Goal: Transaction & Acquisition: Purchase product/service

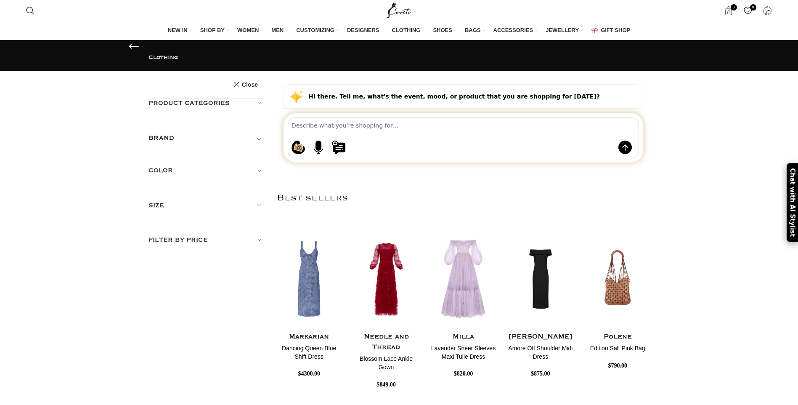
click at [172, 133] on h5 "BRAND" at bounding box center [162, 137] width 26 height 9
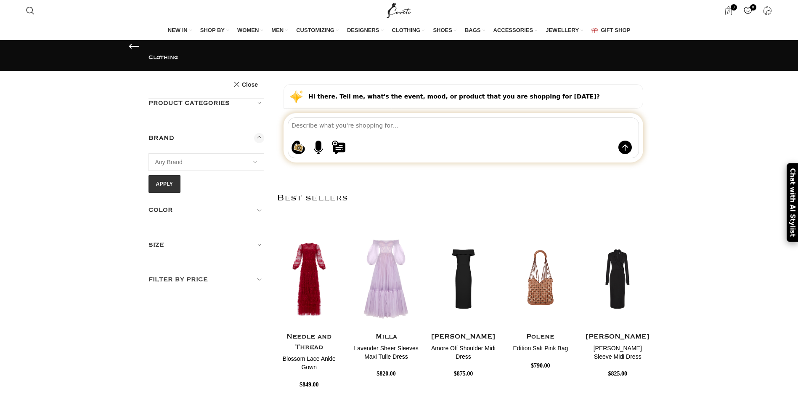
click at [237, 154] on span "Any Brand" at bounding box center [206, 162] width 115 height 17
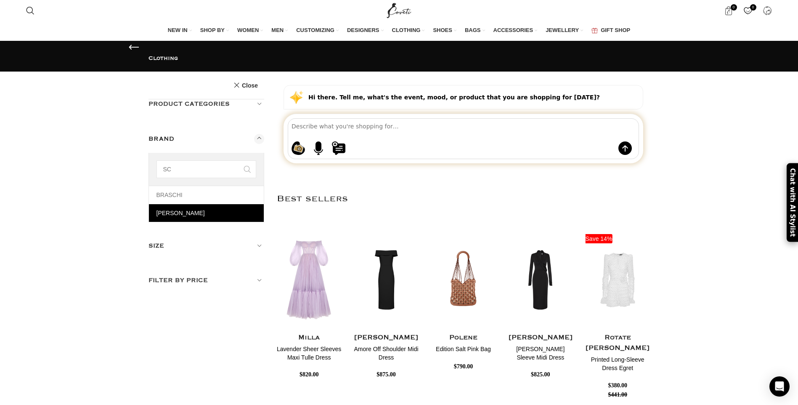
type input "SC"
select select "schiaparelli"
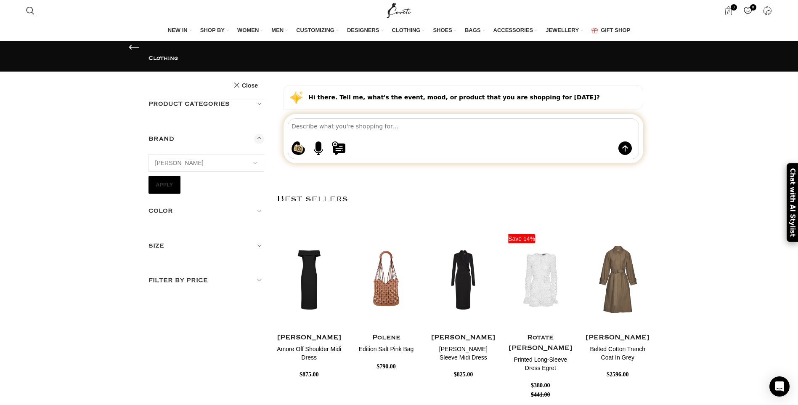
click at [164, 176] on button "Apply" at bounding box center [165, 185] width 32 height 18
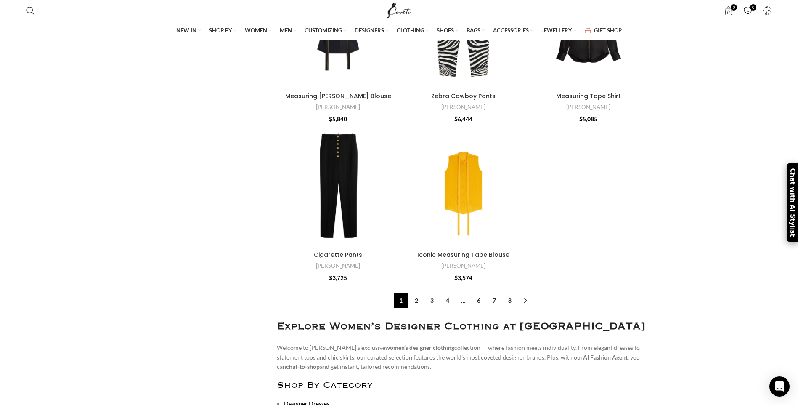
scroll to position [2861, 0]
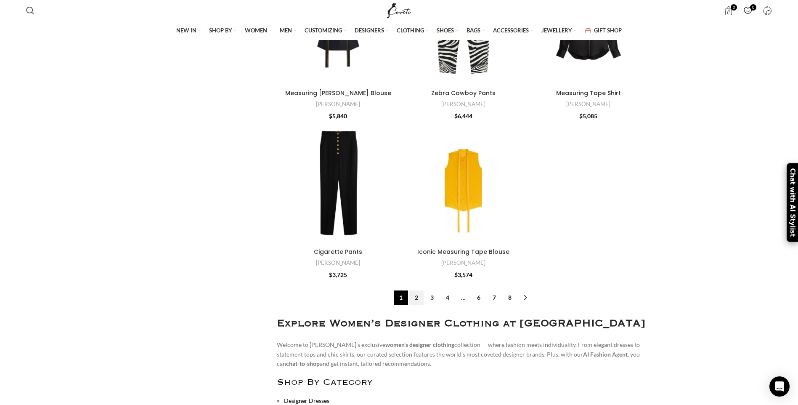
click at [416, 297] on link "2" at bounding box center [416, 297] width 14 height 14
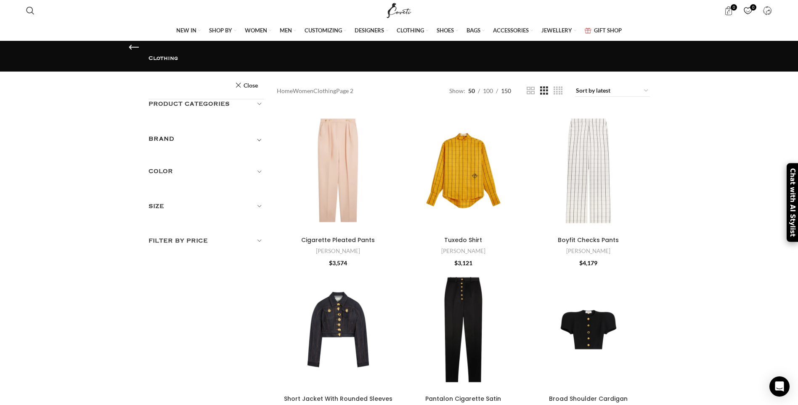
click at [506, 87] on span "150" at bounding box center [506, 90] width 10 height 7
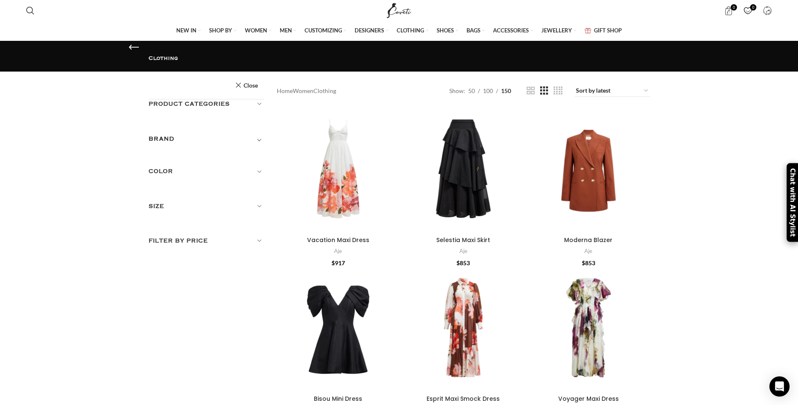
click at [207, 134] on div "BRAND" at bounding box center [207, 141] width 116 height 15
click at [199, 154] on select "16Arlington Adam Lippes Agua By Agua Bendita Aje Alejandra De Coss Alemais Ales…" at bounding box center [207, 163] width 116 height 18
click at [195, 154] on select "16Arlington Adam Lippes Agua By Agua Bendita Aje Alejandra De Coss Alemais Ales…" at bounding box center [207, 163] width 116 height 18
drag, startPoint x: 195, startPoint y: 135, endPoint x: 190, endPoint y: 146, distance: 11.9
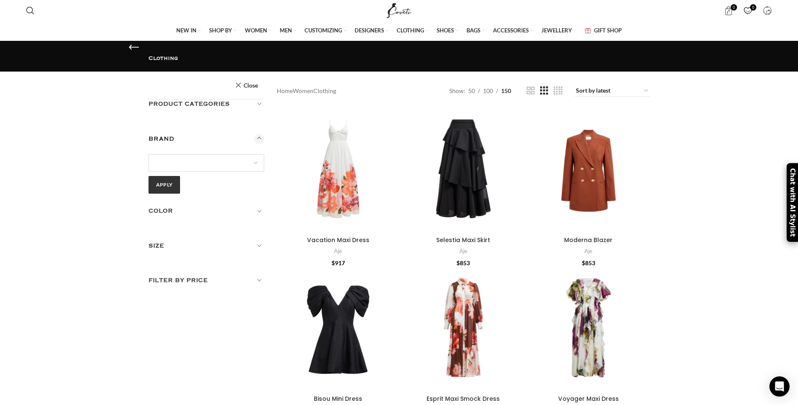
click at [195, 154] on select "16Arlington Adam Lippes Agua By Agua Bendita Aje Alejandra De Coss Alemais Ales…" at bounding box center [207, 163] width 116 height 18
click at [184, 154] on select "16Arlington Adam Lippes Agua By Agua Bendita Aje Alejandra De Coss Alemais Ales…" at bounding box center [207, 163] width 116 height 18
select select "schiaparelli"
click at [149, 154] on select "16Arlington Adam Lippes Agua By Agua Bendita Aje Alejandra De Coss Alemais Ales…" at bounding box center [207, 163] width 116 height 18
click at [169, 176] on button "Apply" at bounding box center [165, 185] width 32 height 18
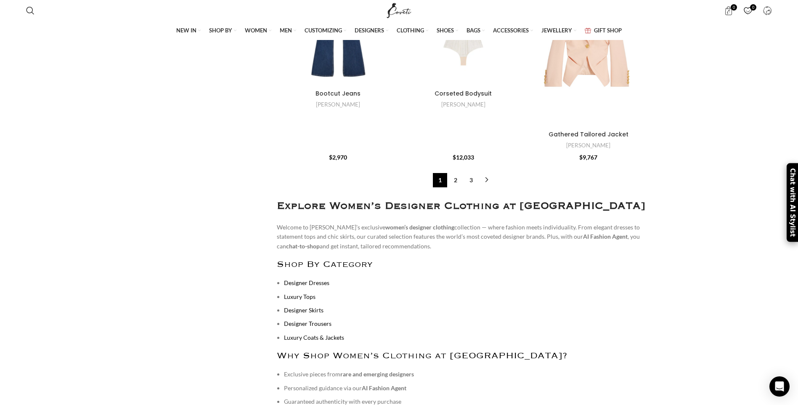
scroll to position [8443, 0]
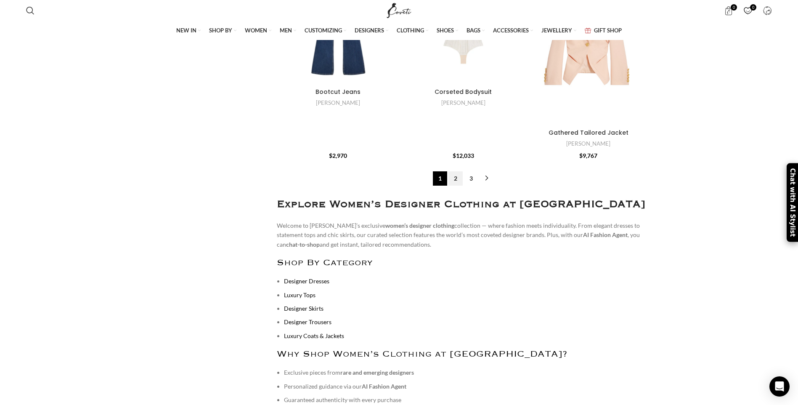
click at [454, 171] on link "2" at bounding box center [455, 178] width 14 height 14
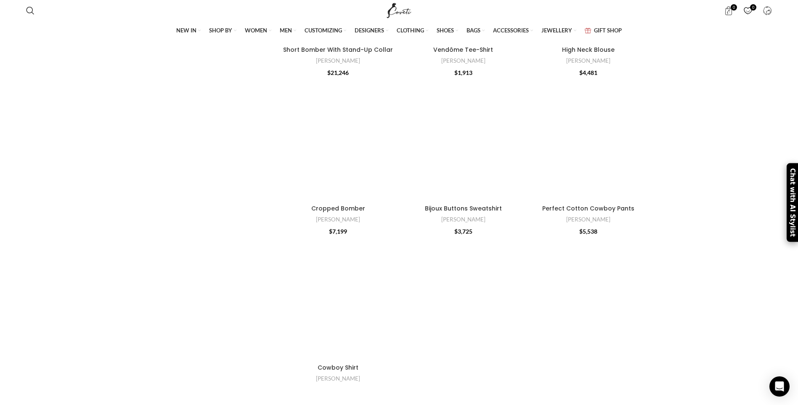
scroll to position [5806, 0]
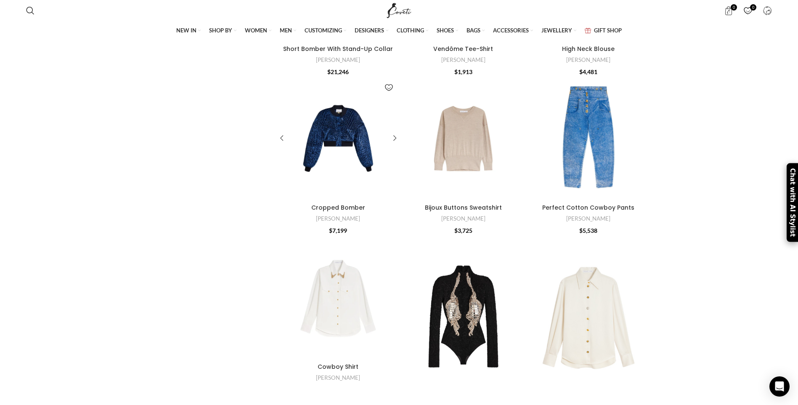
click at [334, 144] on div at bounding box center [338, 138] width 41 height 123
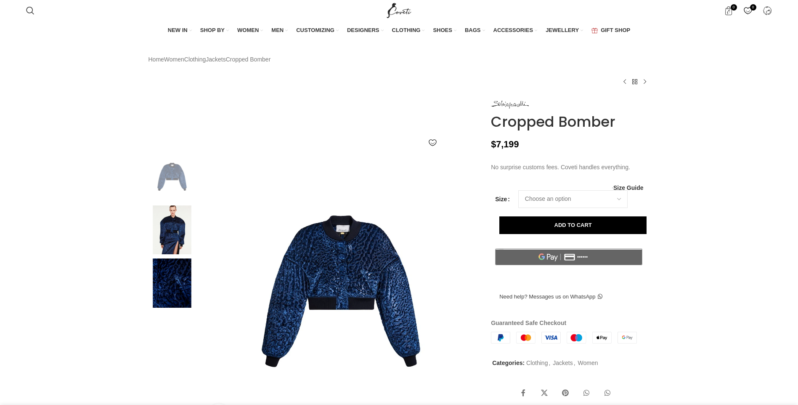
click at [518, 208] on select "Choose an option 4 UK 6 UK 8 UK 10 UK 12 UK 14 UK 16 UK" at bounding box center [572, 199] width 109 height 18
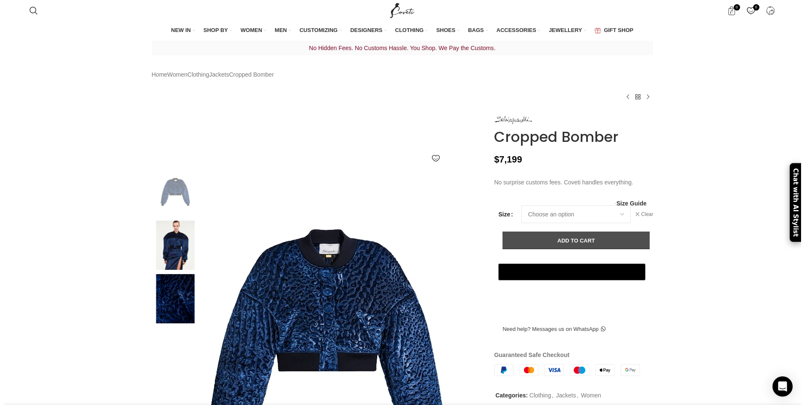
scroll to position [0, 89]
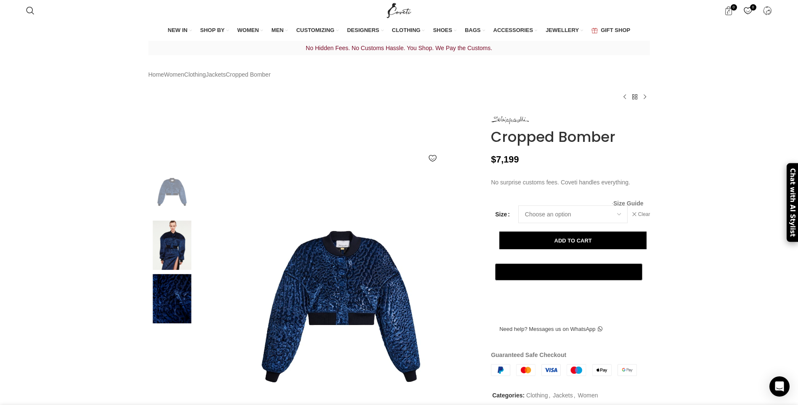
click at [623, 203] on span "Size Guide" at bounding box center [628, 203] width 30 height 0
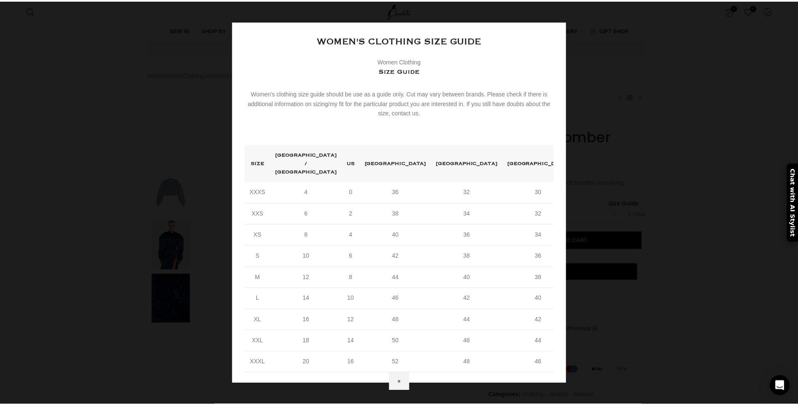
scroll to position [0, 354]
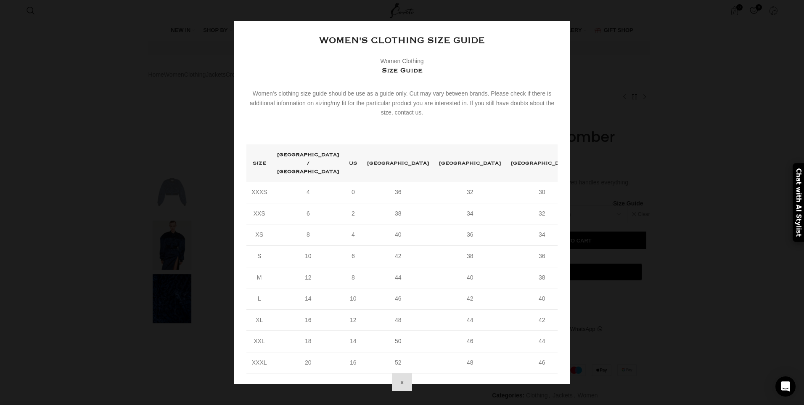
click at [412, 373] on button "×" at bounding box center [402, 382] width 20 height 18
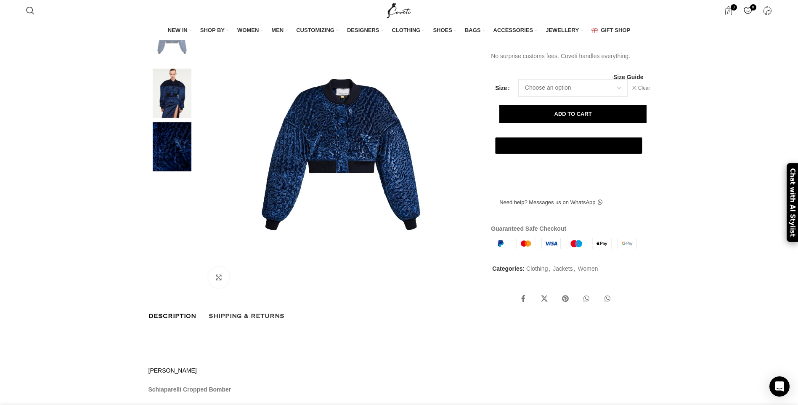
scroll to position [126, 0]
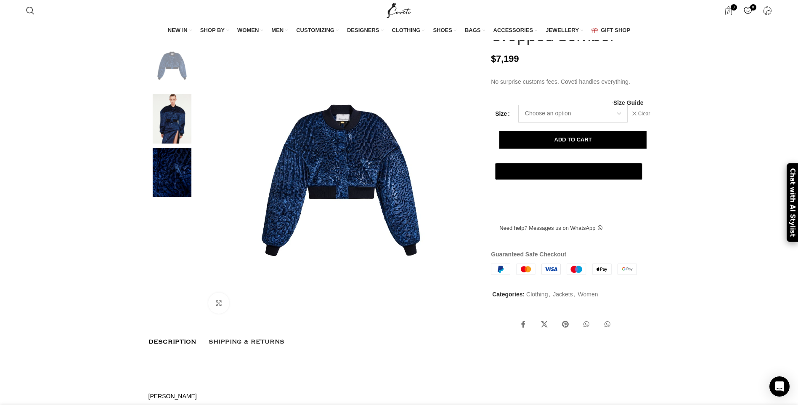
click at [585, 122] on select "Choose an option 4 UK 6 UK 8 UK 10 UK 12 UK 14 UK 16 UK" at bounding box center [572, 114] width 109 height 18
select select "6-uk"
click at [518, 122] on select "Choose an option 4 UK 6 UK 8 UK 10 UK 12 UK 14 UK 16 UK" at bounding box center [572, 114] width 109 height 18
select select "6-uk"
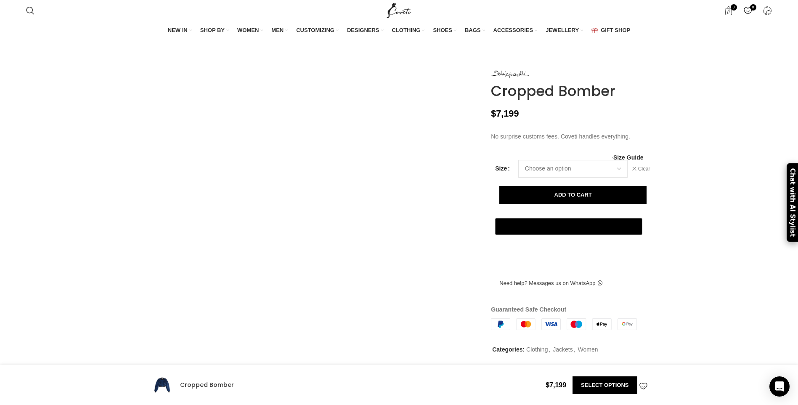
scroll to position [421, 0]
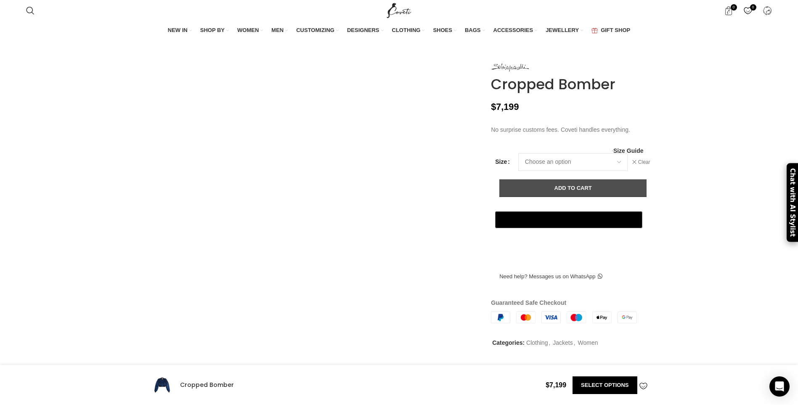
click at [600, 197] on button "Add to cart" at bounding box center [572, 188] width 147 height 18
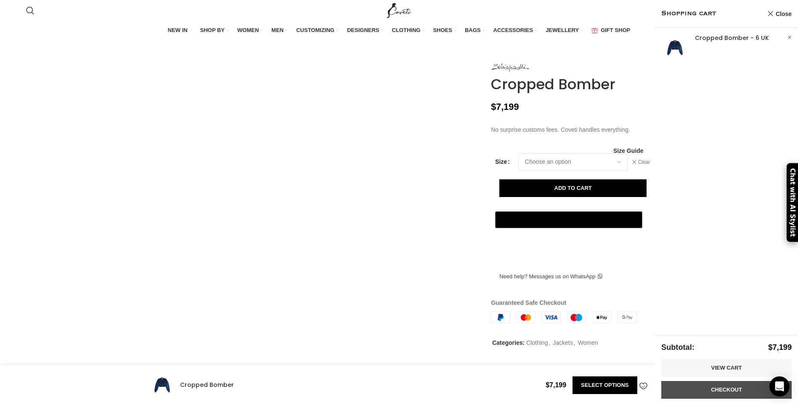
scroll to position [0, 708]
click at [739, 385] on link "Checkout" at bounding box center [726, 390] width 130 height 18
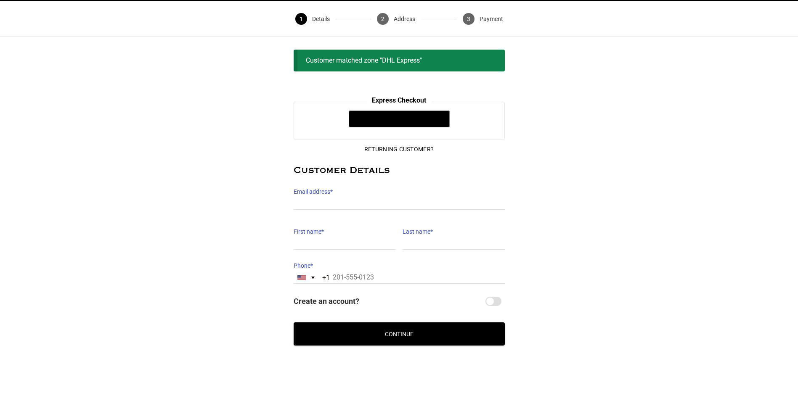
scroll to position [40, 0]
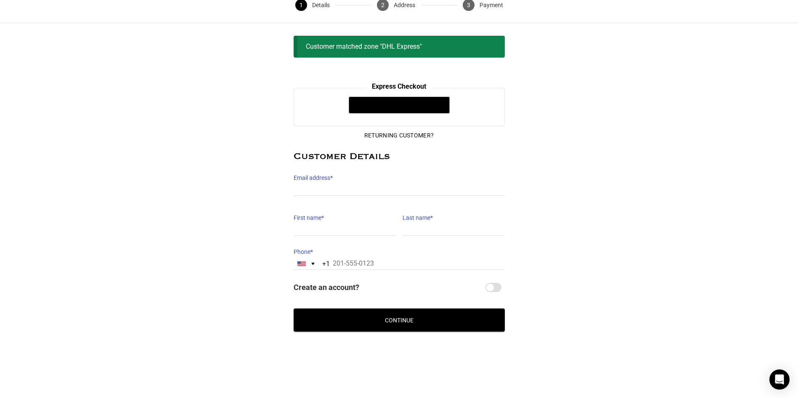
click at [342, 182] on label "Email address *" at bounding box center [399, 178] width 211 height 12
click at [342, 184] on input "Email address *" at bounding box center [399, 190] width 211 height 12
type input "[EMAIL_ADDRESS][DOMAIN_NAME]"
type input "STEPHEN"
type input "albright"
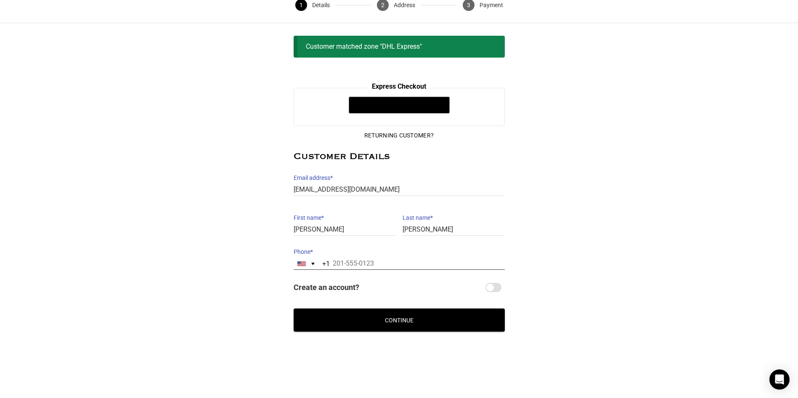
type input "16156047298"
click at [407, 316] on button "Continue" at bounding box center [399, 320] width 211 height 23
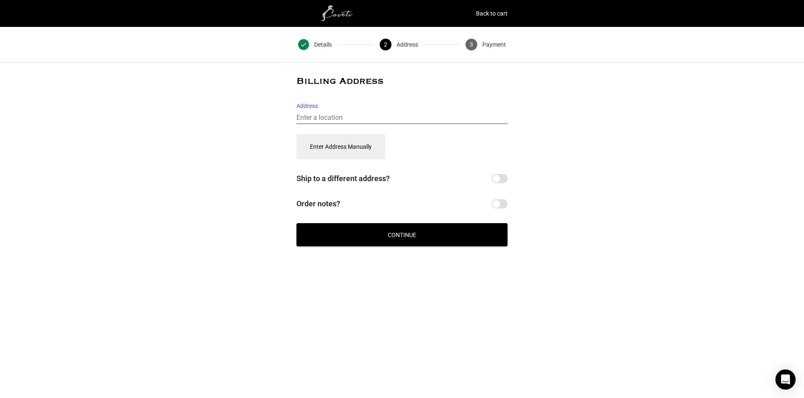
click at [424, 117] on input "Address" at bounding box center [402, 118] width 211 height 12
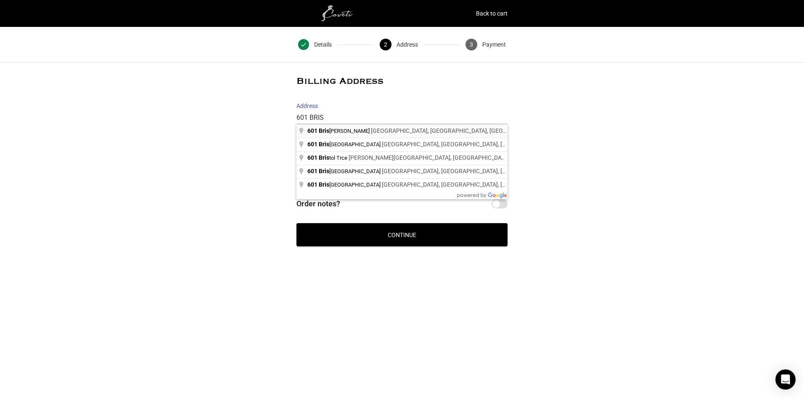
type input "601 Briskin Lane, Lebanon, TN, USA"
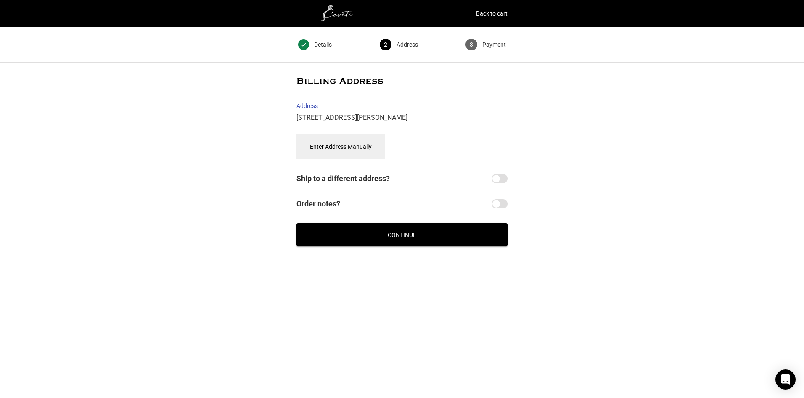
select select "US"
type input "[STREET_ADDRESS][PERSON_NAME]"
type input "Lebanon"
type input "37087"
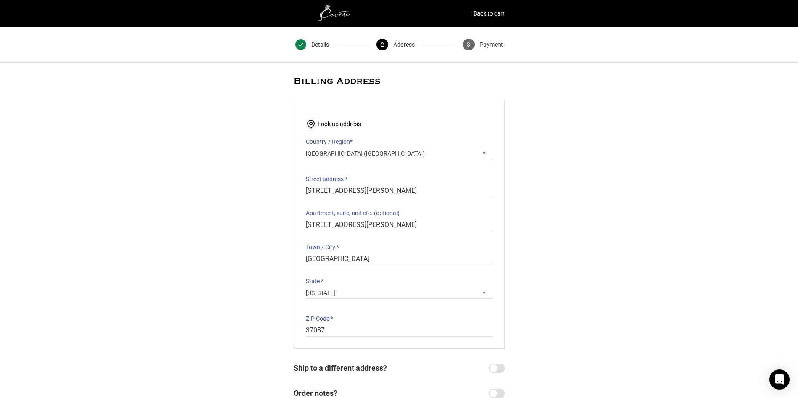
select select "TN"
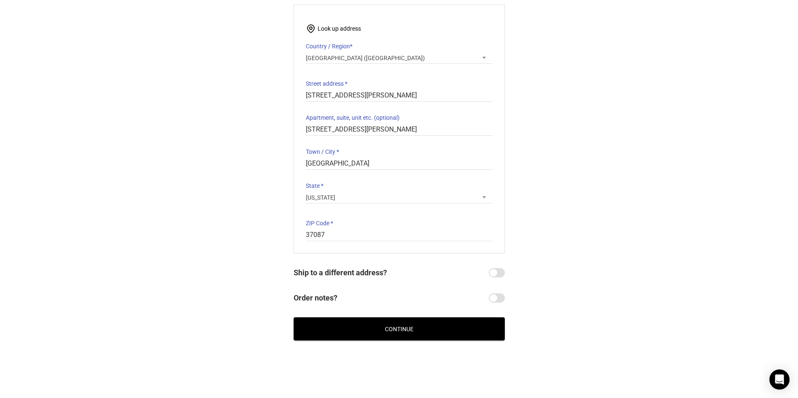
scroll to position [105, 0]
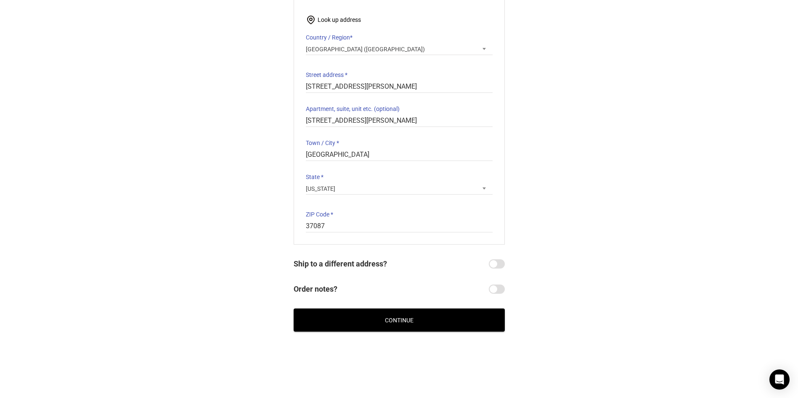
click at [406, 321] on button "Continue" at bounding box center [399, 320] width 211 height 23
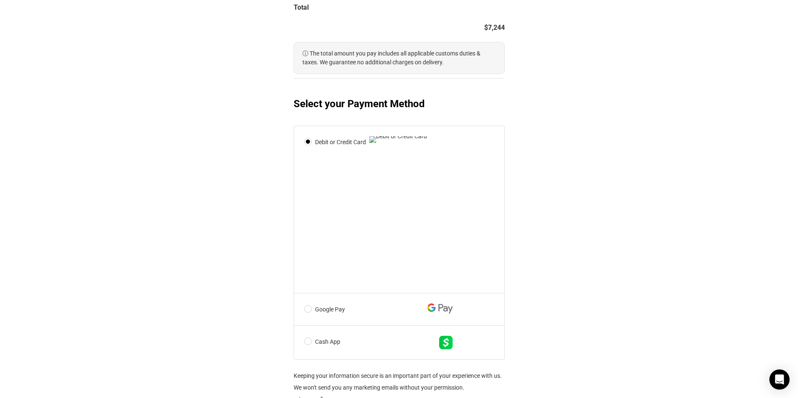
scroll to position [337, 0]
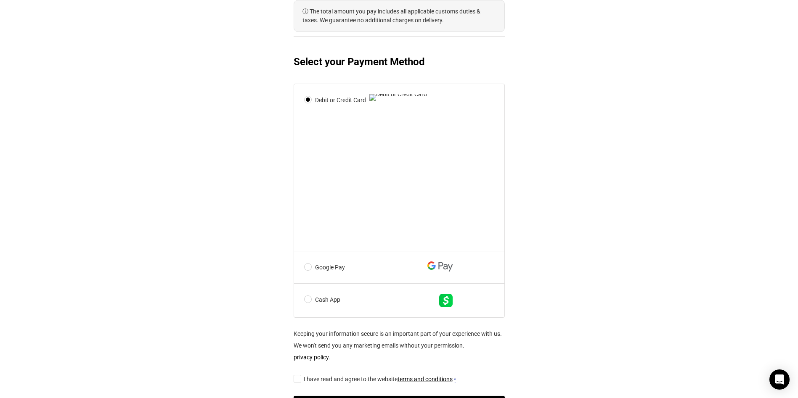
click at [261, 220] on div "@import url(//fonts.googleapis.com/css?family=Google+Sans_old:500) •••••• Expre…" at bounding box center [399, 88] width 798 height 686
click at [536, 215] on div "@import url(//fonts.googleapis.com/css?family=Google+Sans_old:500) •••••• Expre…" at bounding box center [399, 88] width 798 height 686
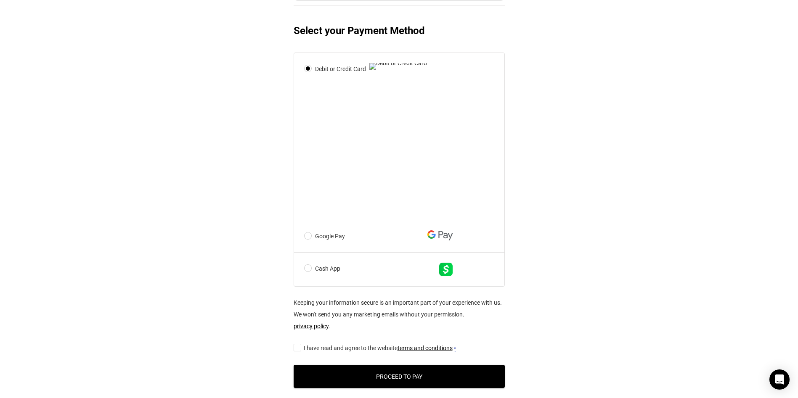
scroll to position [421, 0]
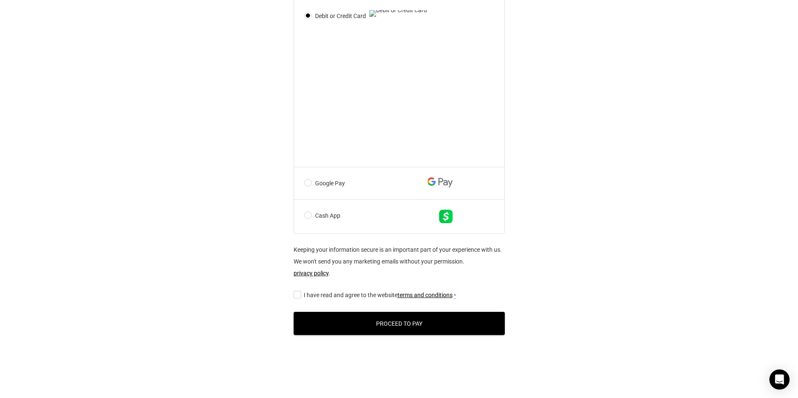
click at [452, 335] on button "Proceed to Pay" at bounding box center [399, 323] width 211 height 23
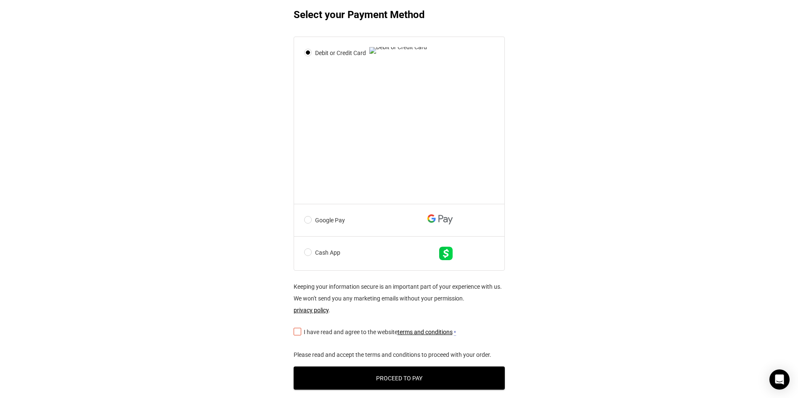
scroll to position [454, 0]
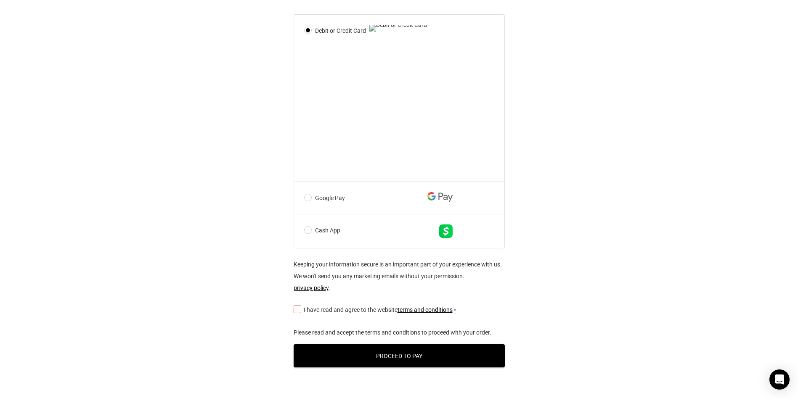
drag, startPoint x: 298, startPoint y: 329, endPoint x: 309, endPoint y: 332, distance: 11.2
click at [299, 309] on input "I have read and agree to the website terms and conditions *" at bounding box center [296, 309] width 5 height 0
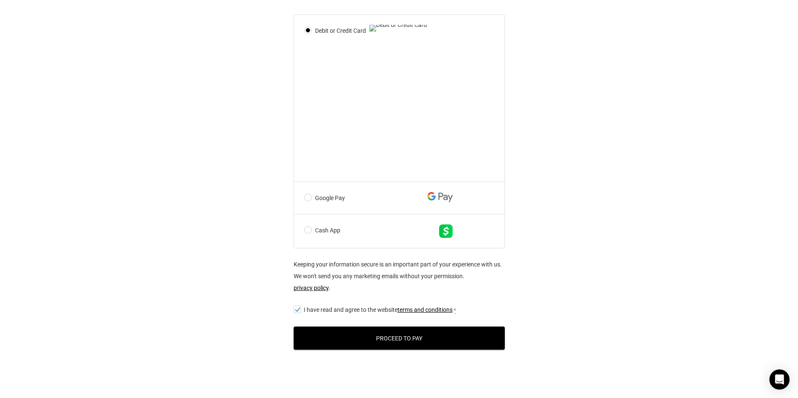
click at [396, 350] on button "Proceed to Pay" at bounding box center [399, 338] width 211 height 23
